Goal: Task Accomplishment & Management: Complete application form

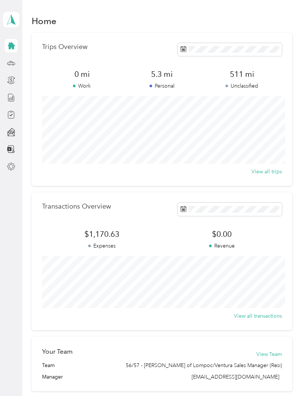
click at [14, 49] on icon at bounding box center [11, 45] width 7 height 7
click at [13, 46] on icon at bounding box center [11, 45] width 7 height 7
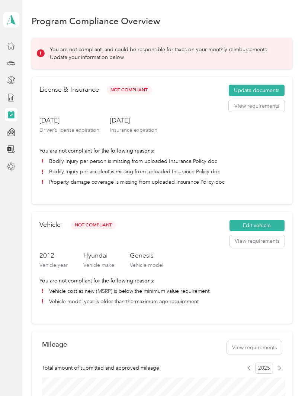
click at [254, 96] on button "Update documents" at bounding box center [256, 91] width 56 height 12
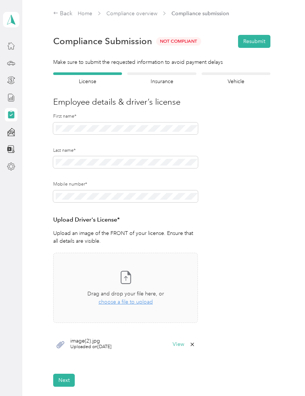
click at [132, 300] on span "choose a file to upload" at bounding box center [125, 302] width 54 height 6
click at [167, 14] on div "Back Home Compliance overview Compliance submission" at bounding box center [161, 13] width 217 height 9
click at [168, 72] on div at bounding box center [161, 73] width 69 height 3
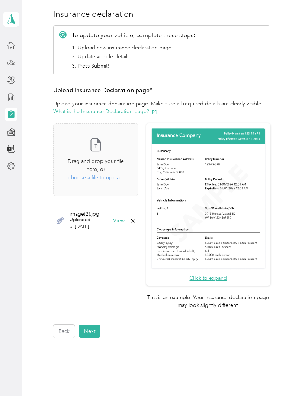
scroll to position [87, 0]
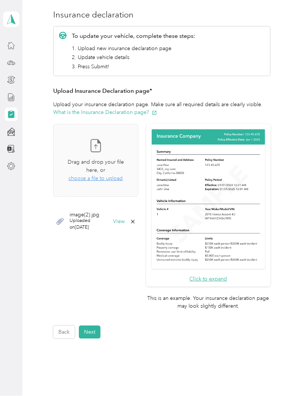
click at [114, 176] on span "choose a file to upload" at bounding box center [95, 179] width 54 height 6
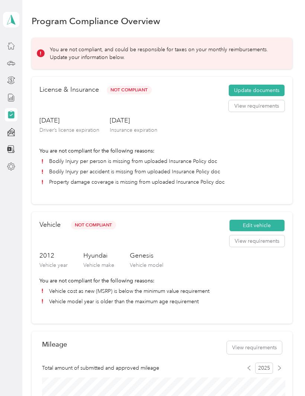
click at [260, 92] on button "Update documents" at bounding box center [256, 91] width 56 height 12
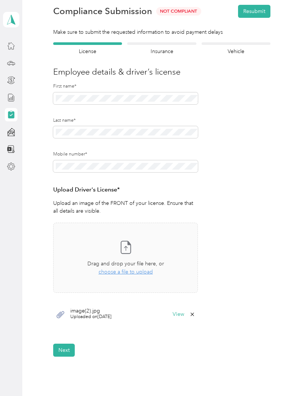
scroll to position [29, 0]
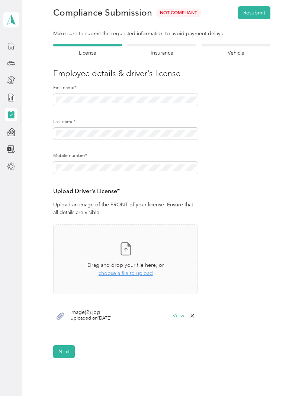
click at [159, 51] on h4 "Insurance" at bounding box center [161, 53] width 69 height 8
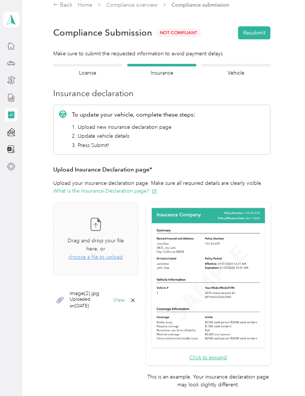
scroll to position [8, 0]
click at [91, 297] on span "Uploaded on 9/18/2025" at bounding box center [88, 303] width 38 height 13
click at [90, 292] on span "image(2).jpg" at bounding box center [88, 294] width 38 height 5
click at [124, 298] on button "View" at bounding box center [119, 300] width 12 height 5
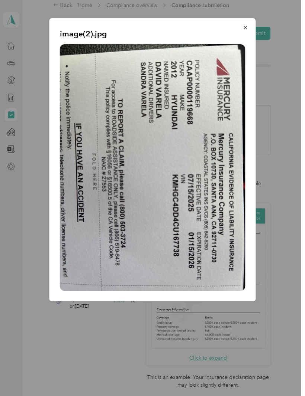
click at [248, 25] on button "button" at bounding box center [245, 27] width 16 height 13
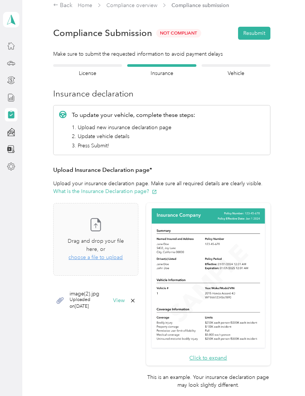
click at [146, 392] on div "Back Home Compliance overview Compliance submission Compliance Submission Not C…" at bounding box center [161, 241] width 279 height 498
click at [190, 8] on span "Compliance submission" at bounding box center [200, 5] width 58 height 8
click at [195, 7] on span "Compliance submission" at bounding box center [200, 5] width 58 height 8
click at [56, 9] on div "Back" at bounding box center [62, 5] width 19 height 9
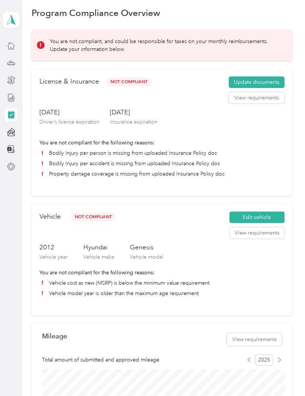
click at [256, 81] on button "Update documents" at bounding box center [256, 83] width 56 height 12
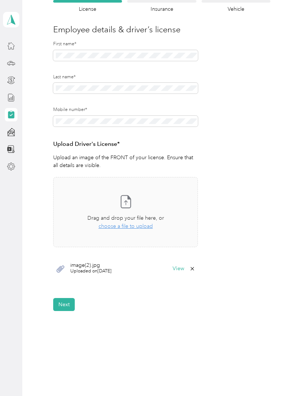
scroll to position [72, 0]
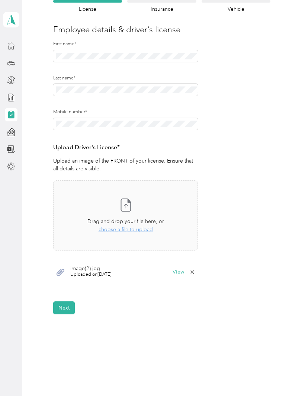
click at [127, 227] on span "choose a file to upload" at bounding box center [125, 230] width 54 height 6
click at [126, 231] on span "choose a file to upload" at bounding box center [125, 230] width 54 height 6
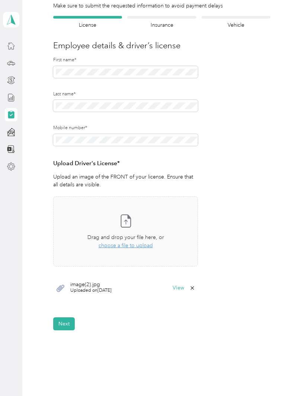
scroll to position [48, 0]
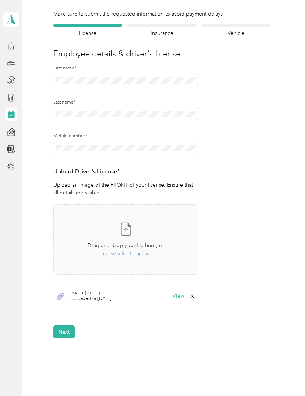
click at [156, 32] on h4 "Insurance" at bounding box center [161, 33] width 69 height 8
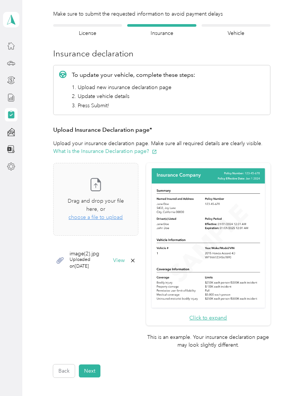
click at [105, 214] on span "choose a file to upload" at bounding box center [95, 217] width 54 height 6
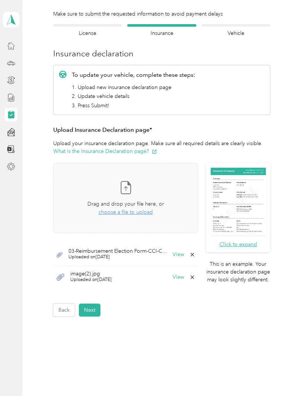
click at [195, 255] on icon at bounding box center [192, 255] width 6 height 6
click at [177, 258] on button "Yes" at bounding box center [176, 259] width 14 height 12
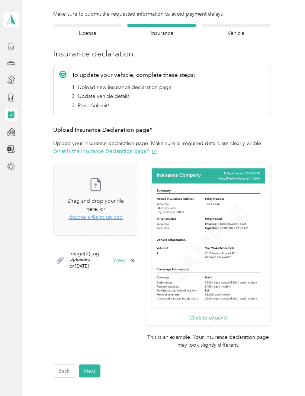
click at [111, 214] on span "choose a file to upload" at bounding box center [95, 217] width 54 height 6
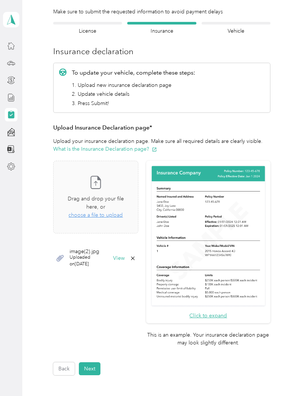
scroll to position [51, 0]
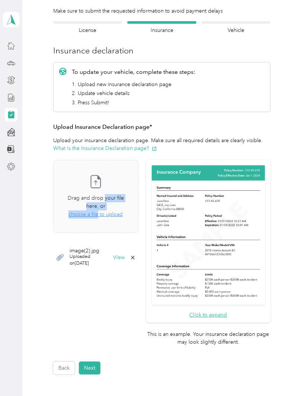
copy div "your file here, or choose a file"
click at [132, 182] on div "Take a photo or choose a photo from your library Drag and drop your file here, …" at bounding box center [95, 196] width 72 height 60
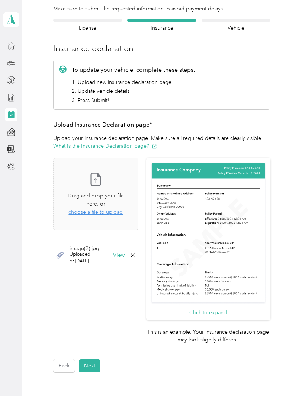
scroll to position [56, 0]
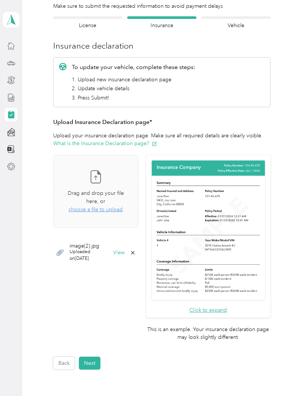
click at [95, 207] on span "choose a file to upload" at bounding box center [95, 210] width 54 height 6
click at [104, 208] on div "Take a photo or choose a photo from your library Drag and drop your file here, …" at bounding box center [95, 192] width 72 height 60
click at [238, 393] on div "Back Home Compliance overview Compliance submission Compliance Submission Not C…" at bounding box center [161, 193] width 279 height 498
click at [107, 207] on span "choose a file to upload" at bounding box center [95, 210] width 54 height 6
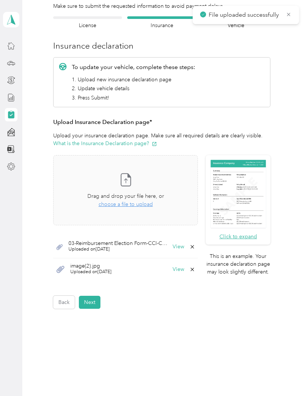
scroll to position [51, 0]
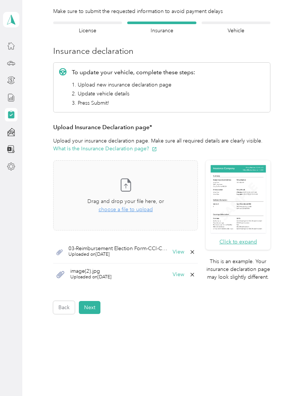
click at [193, 253] on icon at bounding box center [192, 252] width 6 height 6
click at [178, 259] on button "Yes" at bounding box center [176, 257] width 14 height 12
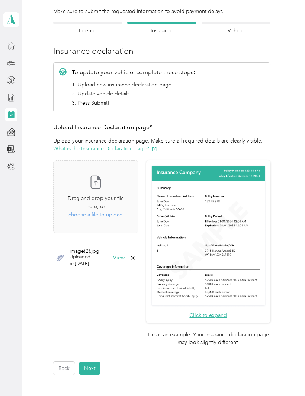
click at [108, 212] on span "choose a file to upload" at bounding box center [95, 215] width 54 height 6
click at [114, 212] on span "choose a file to upload" at bounding box center [95, 215] width 54 height 6
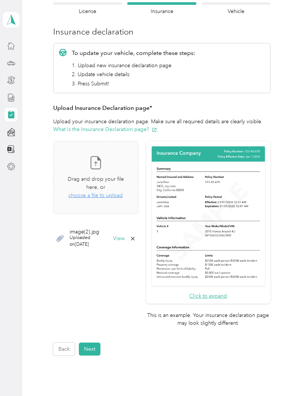
scroll to position [64, 0]
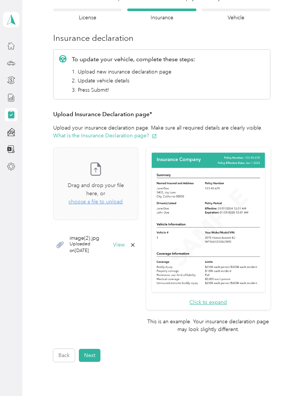
click at [106, 199] on span "choose a file to upload" at bounding box center [95, 202] width 54 height 6
click at [109, 199] on span "choose a file to upload" at bounding box center [95, 202] width 54 height 6
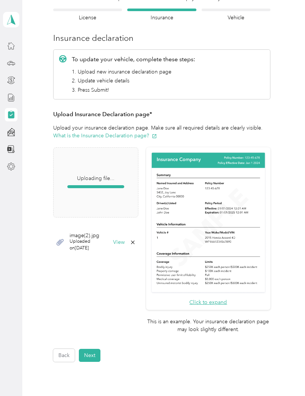
scroll to position [56, 0]
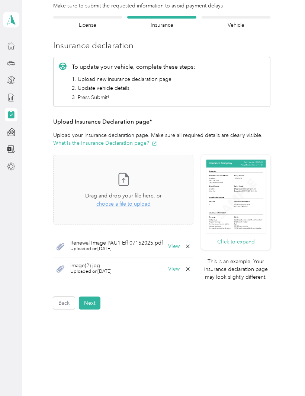
click at [92, 310] on button "Next" at bounding box center [90, 303] width 22 height 13
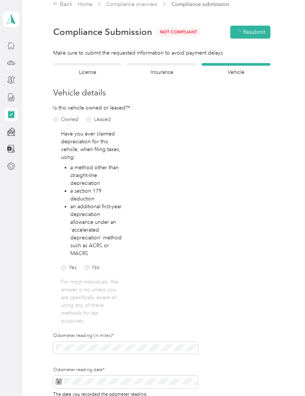
scroll to position [0, 0]
click at [260, 33] on button "Resubmit" at bounding box center [254, 32] width 32 height 13
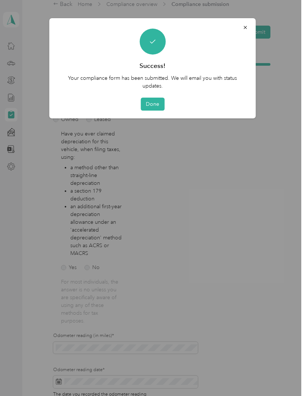
click at [156, 103] on button "Done" at bounding box center [152, 104] width 24 height 13
